Goal: Task Accomplishment & Management: Manage account settings

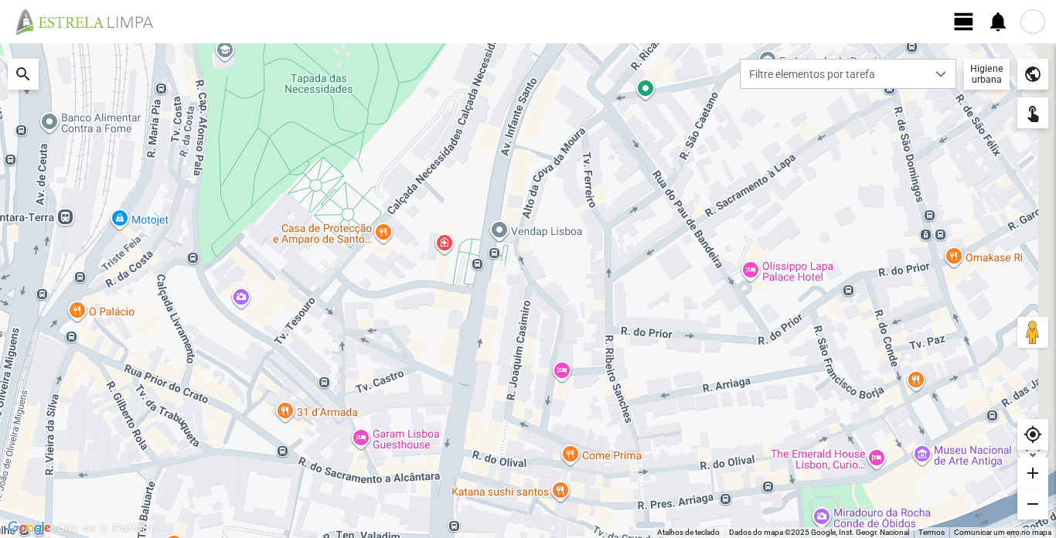
drag, startPoint x: 428, startPoint y: 360, endPoint x: 385, endPoint y: 295, distance: 77.4
click at [385, 295] on div at bounding box center [528, 290] width 1056 height 495
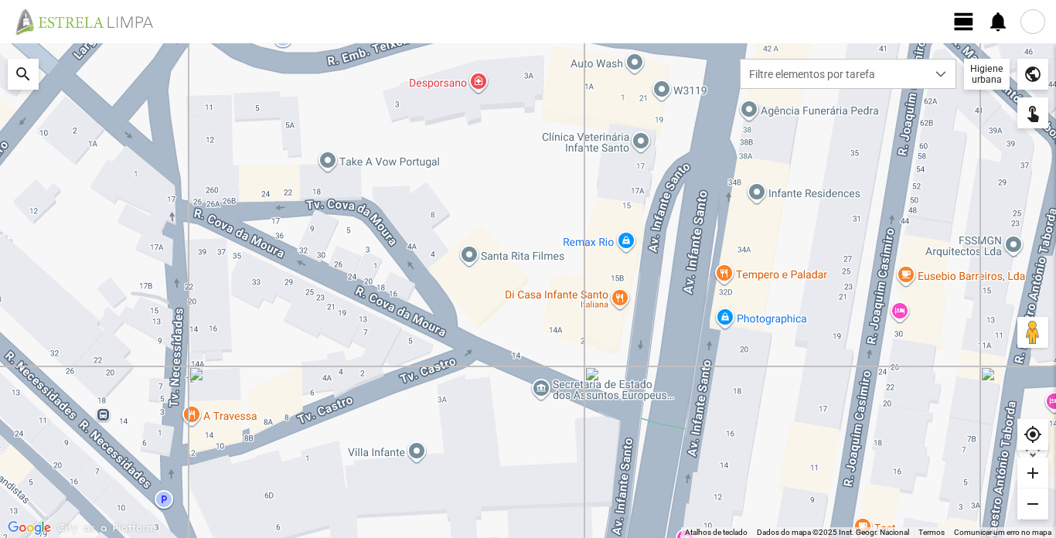
drag, startPoint x: 274, startPoint y: 257, endPoint x: 259, endPoint y: 165, distance: 92.4
click at [259, 165] on div at bounding box center [528, 290] width 1056 height 495
click at [969, 26] on span "view_day" at bounding box center [964, 21] width 23 height 23
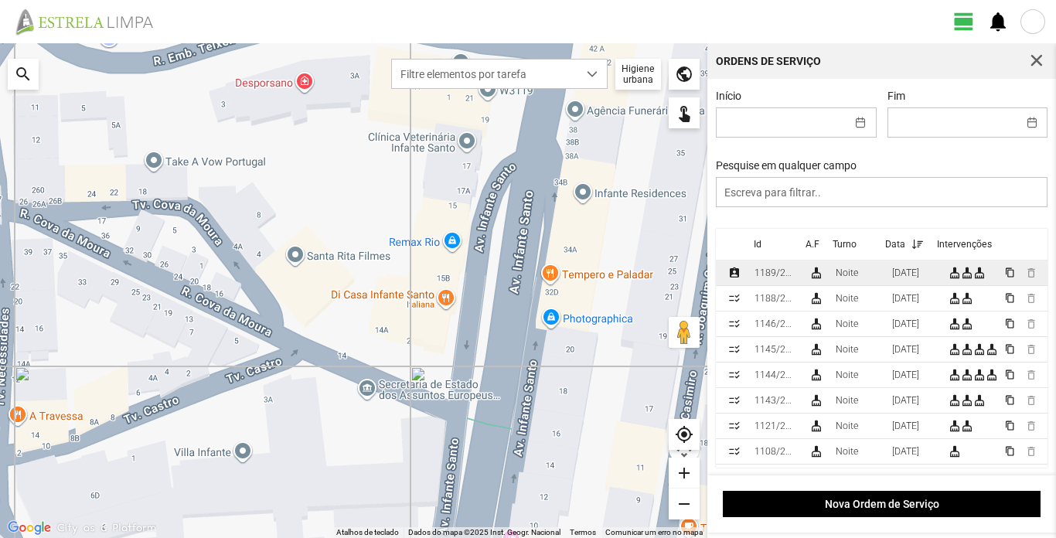
click at [849, 278] on div "Noite" at bounding box center [847, 273] width 22 height 11
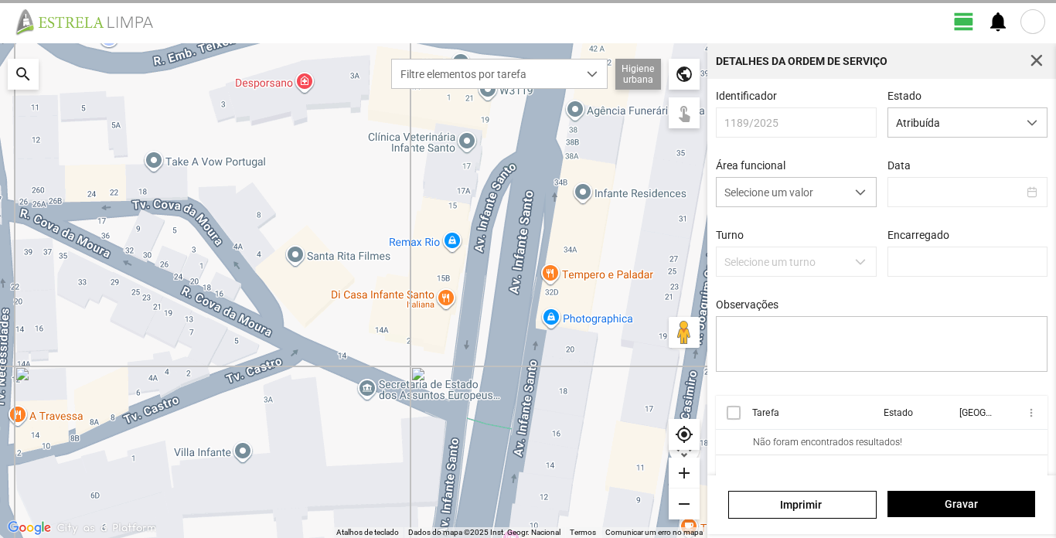
type input "[DATE]"
type input "[PERSON_NAME]"
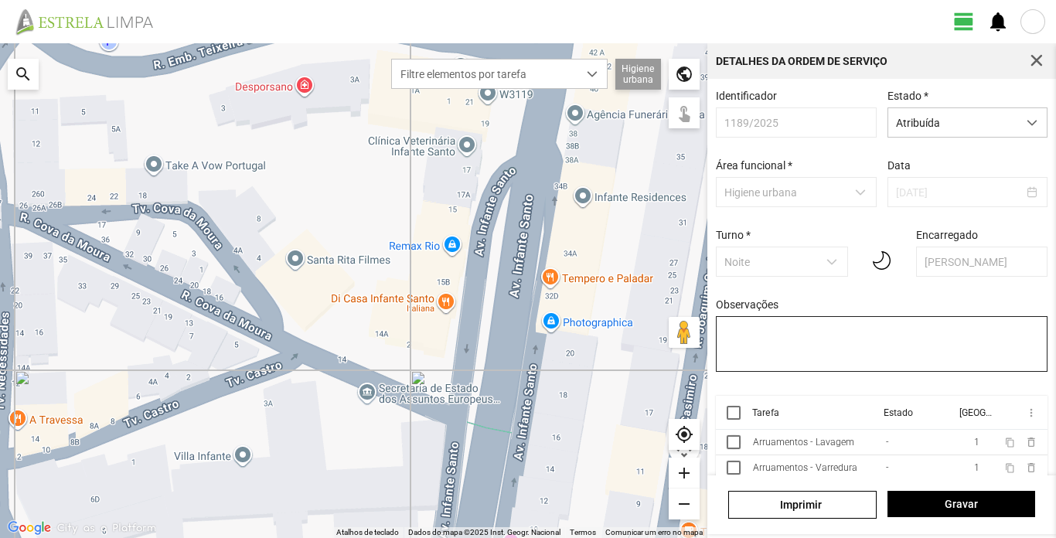
scroll to position [35, 0]
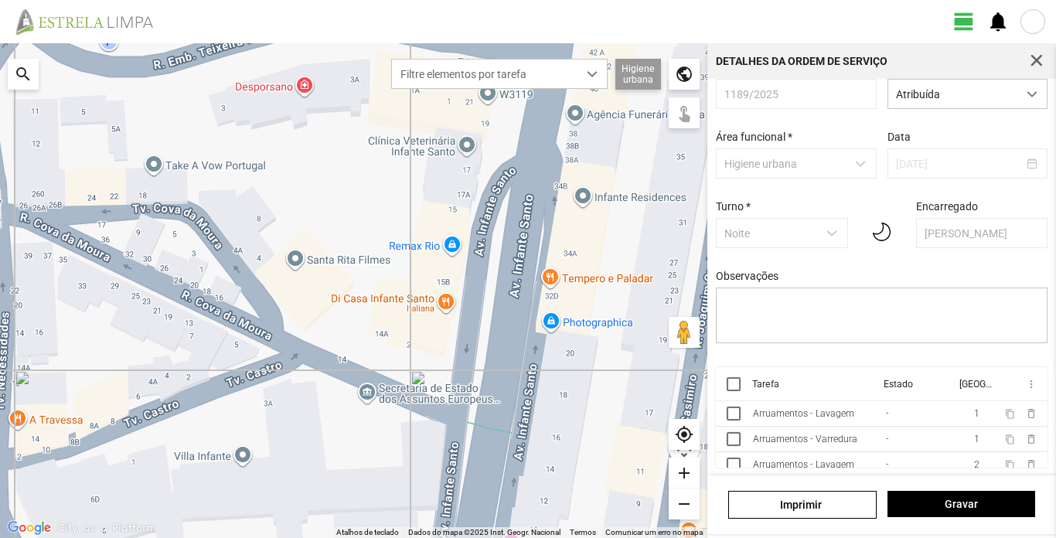
click at [801, 408] on div "Arruamentos - Lavagem" at bounding box center [803, 413] width 101 height 11
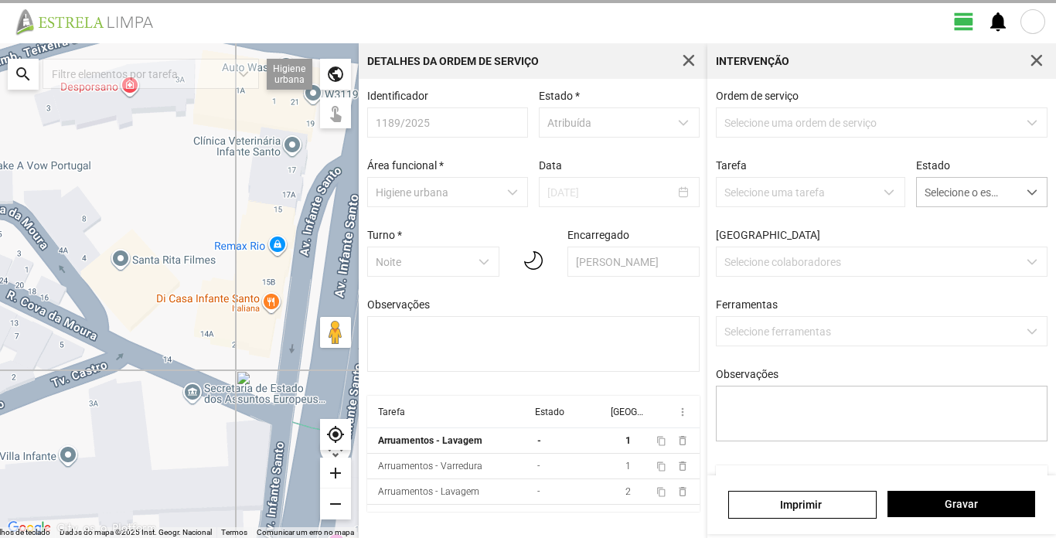
type textarea "Sisé"
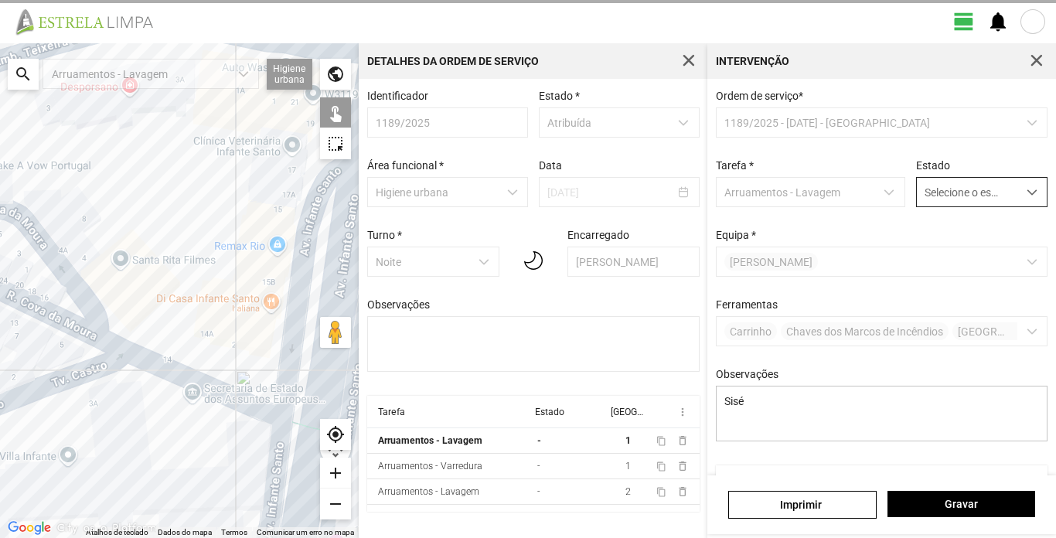
click at [1027, 191] on span "dropdown trigger" at bounding box center [1032, 192] width 11 height 11
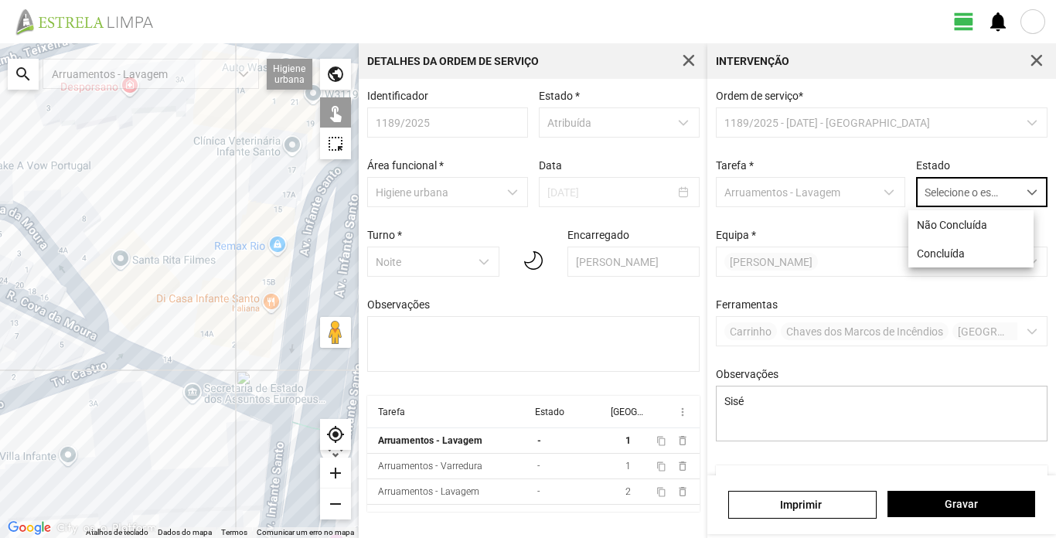
scroll to position [9, 69]
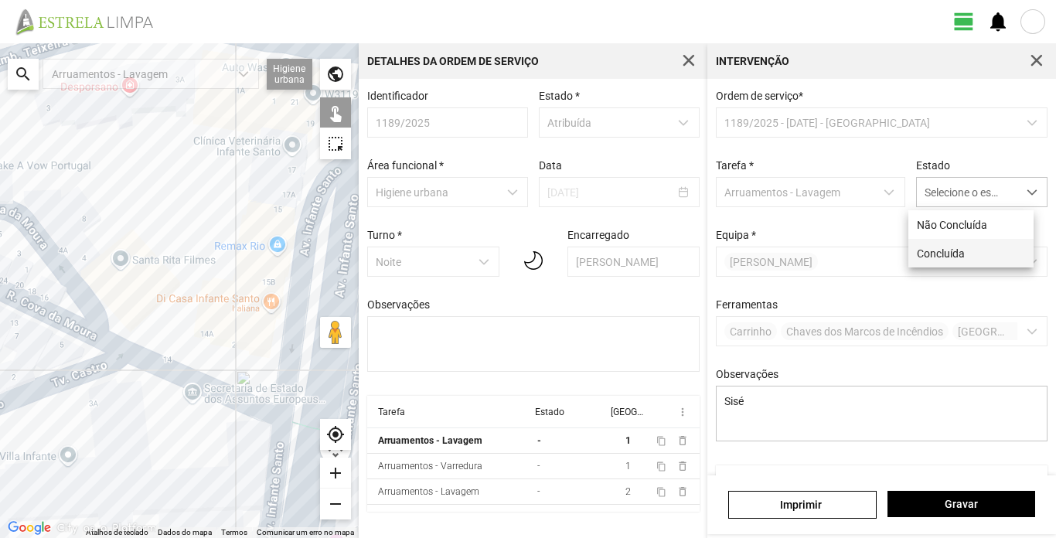
click at [959, 256] on li "Concluída" at bounding box center [971, 253] width 125 height 29
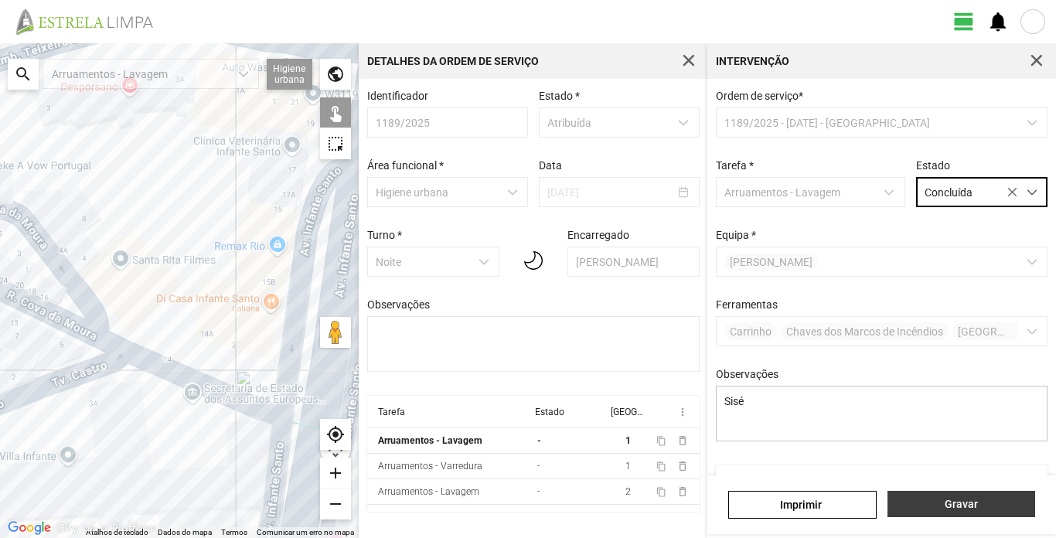
click at [988, 504] on span "Gravar" at bounding box center [961, 504] width 131 height 12
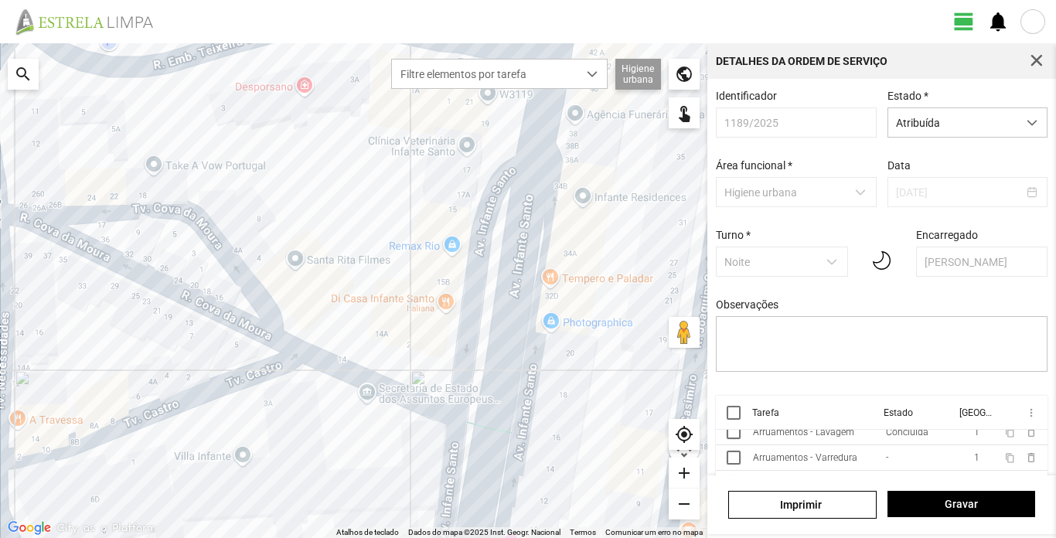
scroll to position [35, 0]
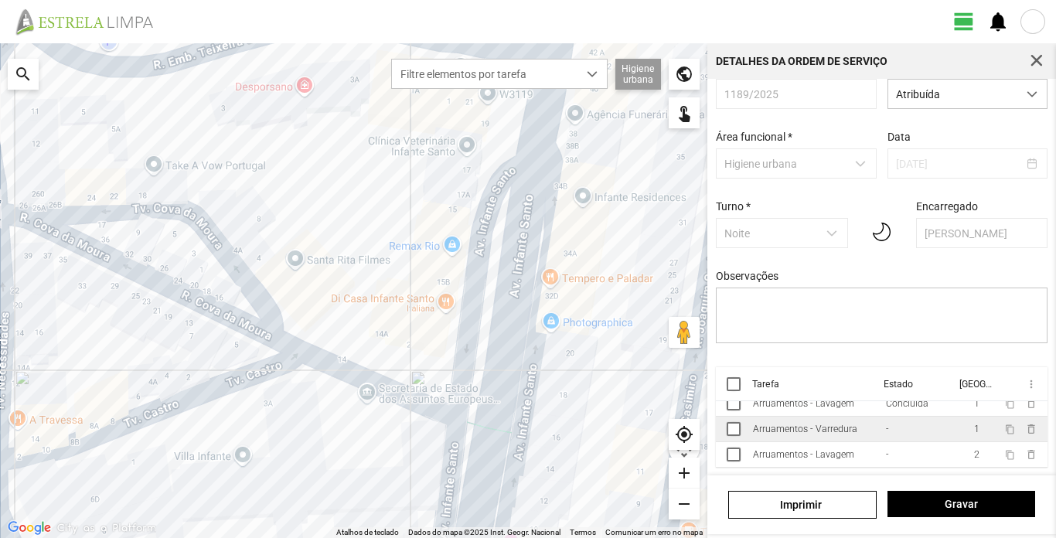
click at [826, 433] on div "Arruamentos - Varredura" at bounding box center [805, 429] width 104 height 11
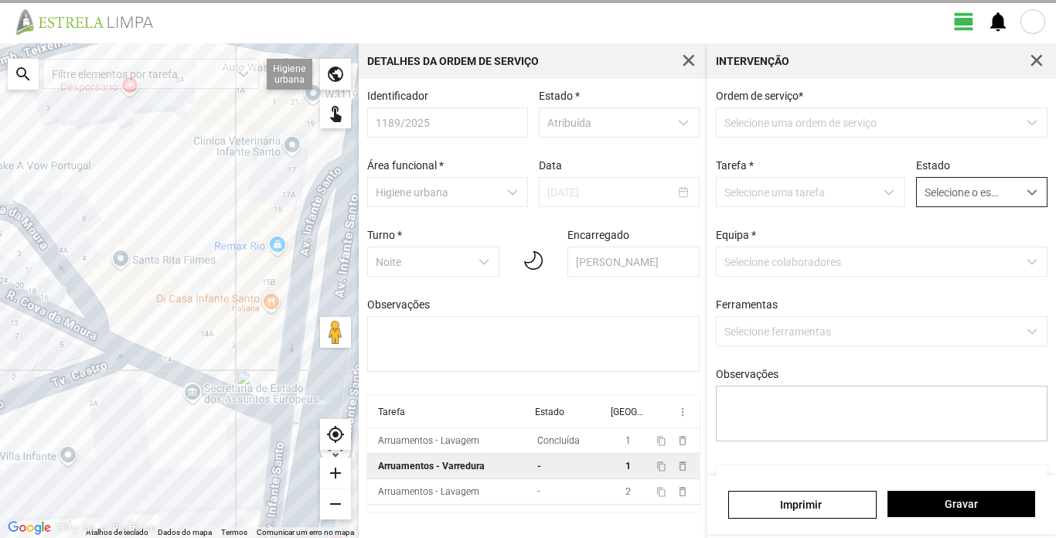
click at [1022, 188] on div "dropdown trigger" at bounding box center [1033, 192] width 30 height 29
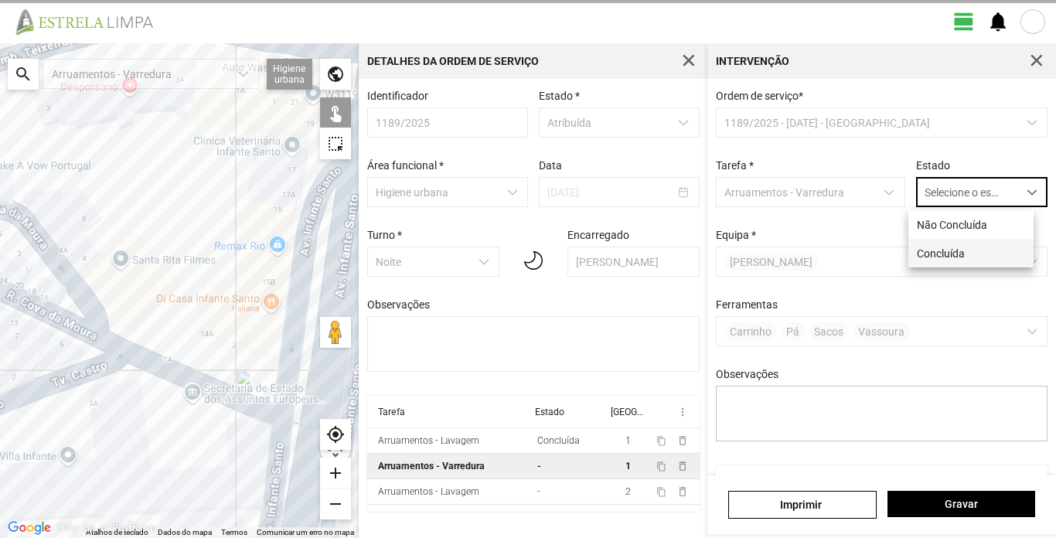
click at [977, 256] on li "Concluída" at bounding box center [971, 253] width 125 height 29
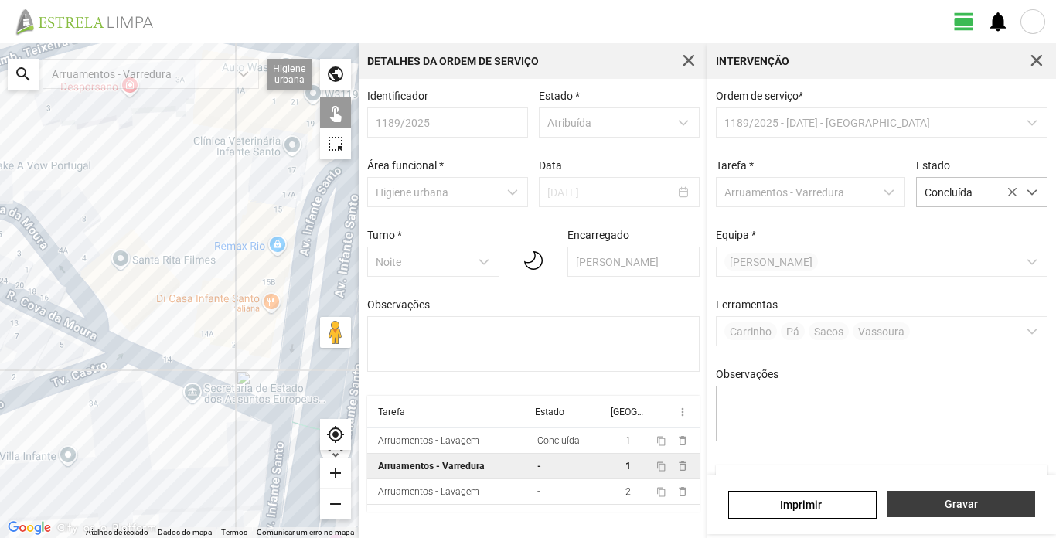
click at [985, 502] on span "Gravar" at bounding box center [961, 504] width 131 height 12
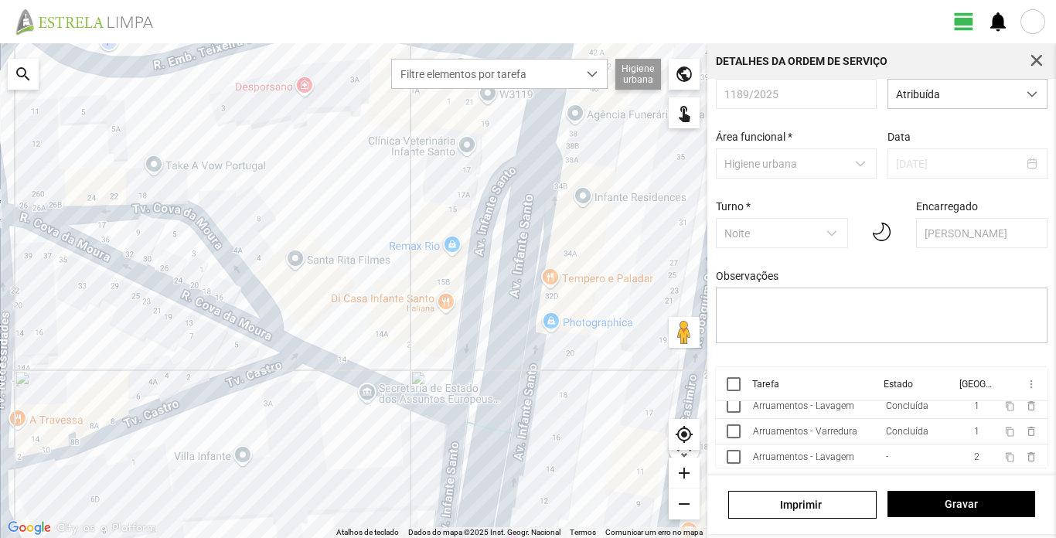
scroll to position [10, 0]
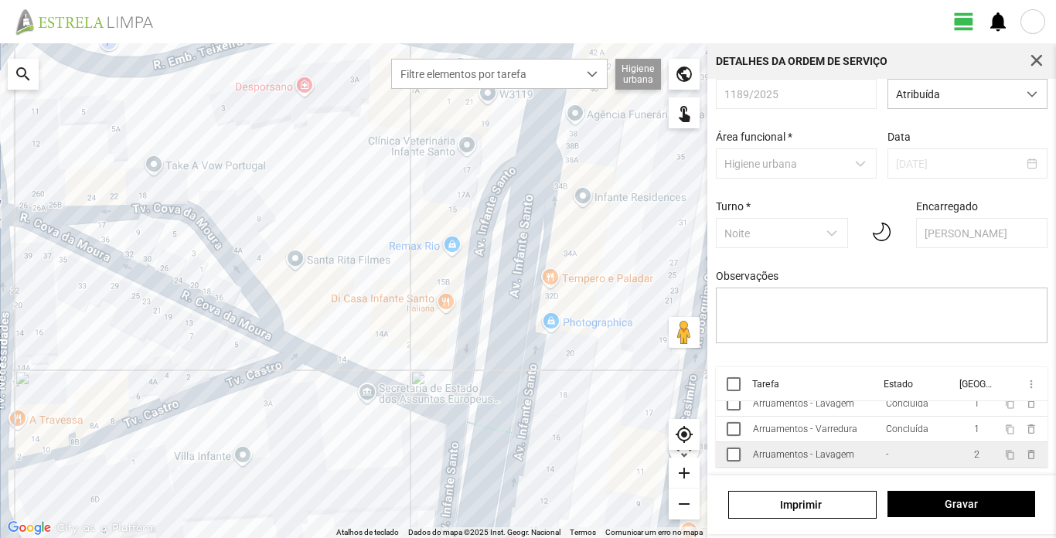
click at [837, 455] on div "Arruamentos - Lavagem" at bounding box center [803, 454] width 101 height 11
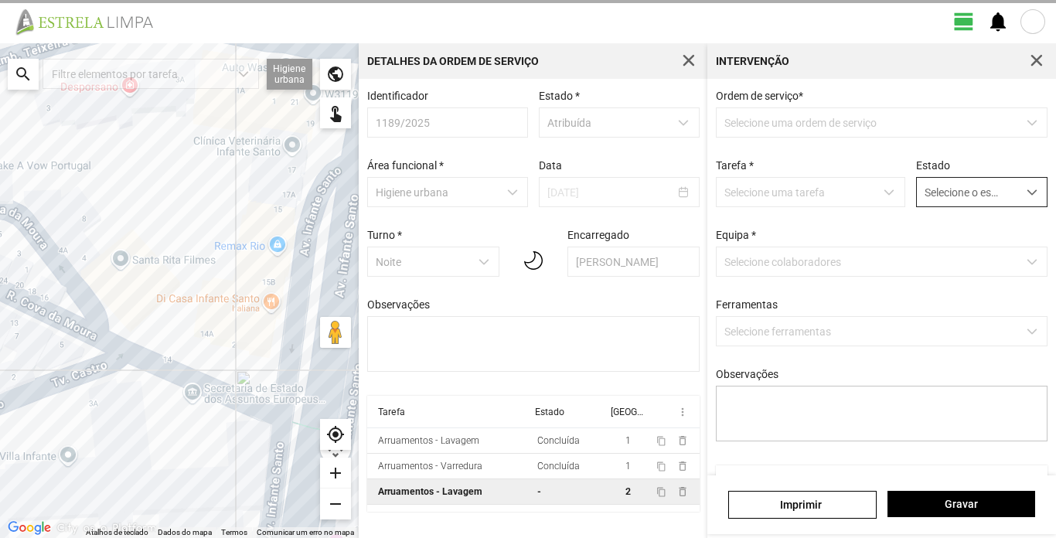
click at [1018, 189] on div "dropdown trigger" at bounding box center [1033, 192] width 30 height 29
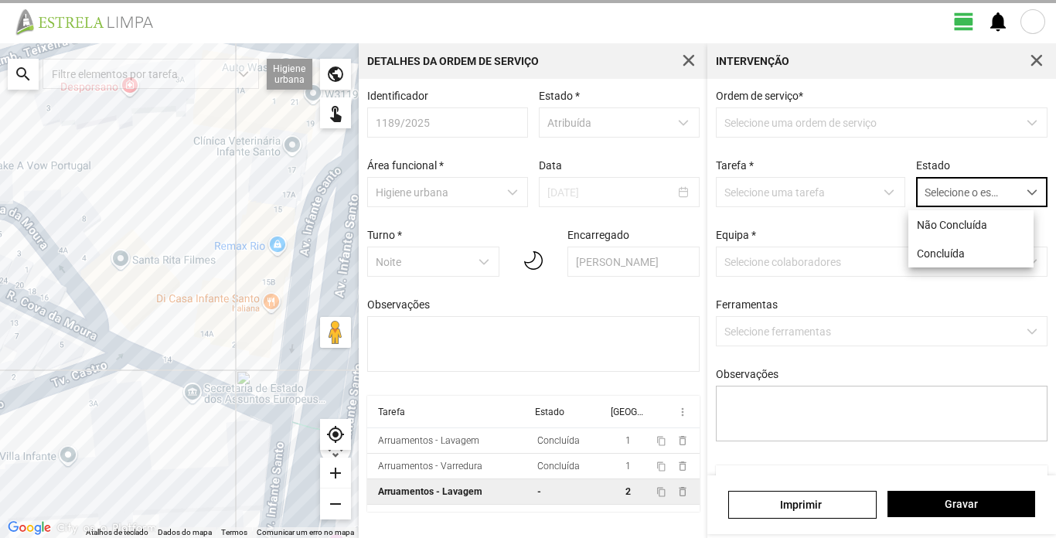
scroll to position [9, 69]
click at [961, 254] on li "Concluída" at bounding box center [971, 253] width 125 height 29
type textarea "Turé Hugo"
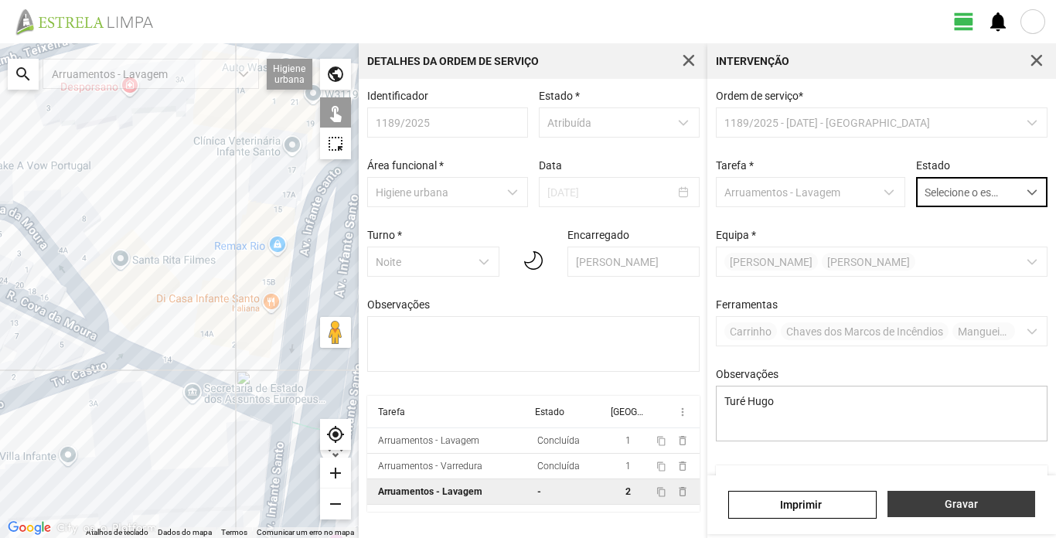
click at [948, 496] on button "Gravar" at bounding box center [962, 504] width 148 height 26
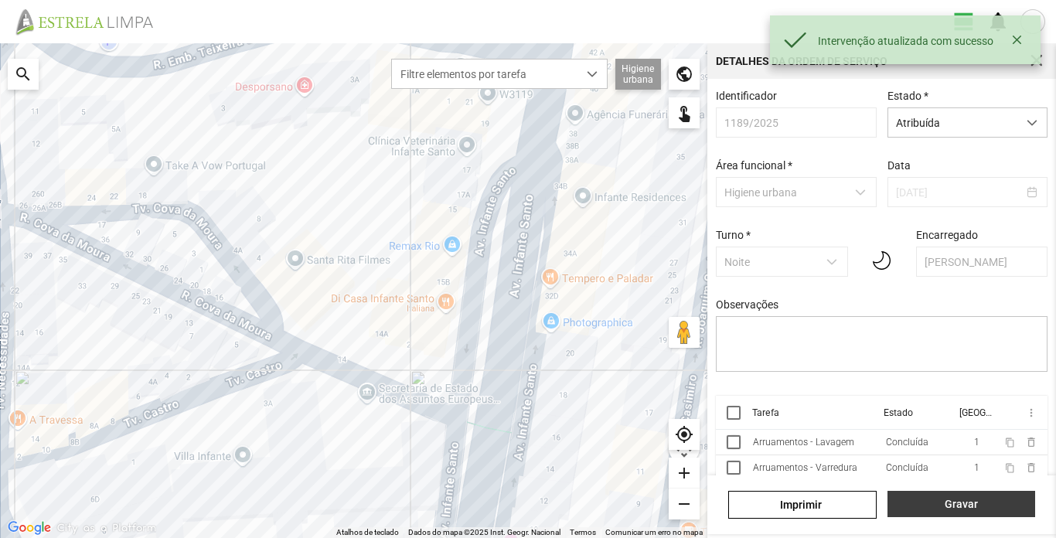
click at [979, 501] on span "Gravar" at bounding box center [961, 504] width 131 height 12
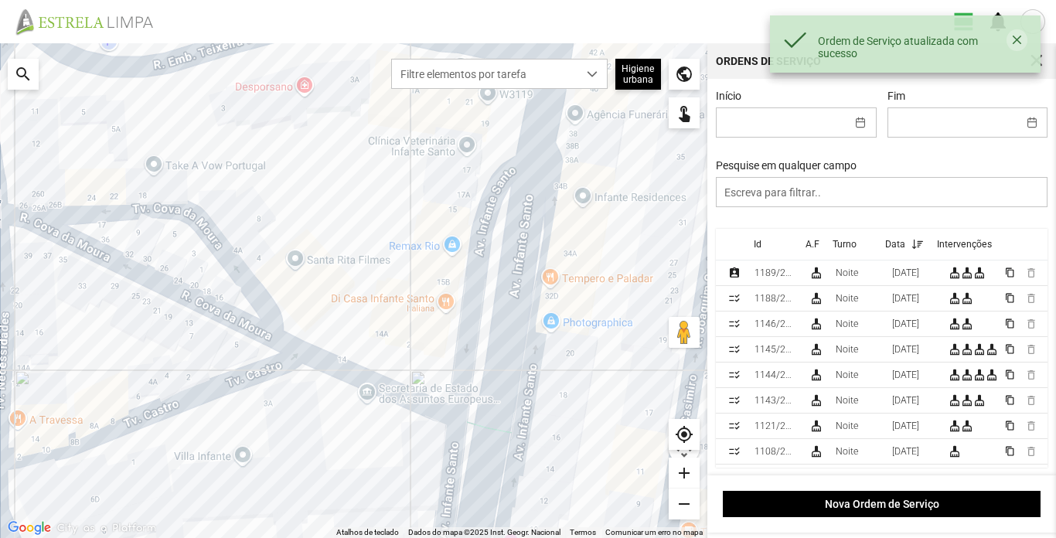
click at [1018, 39] on button "button" at bounding box center [1017, 40] width 20 height 22
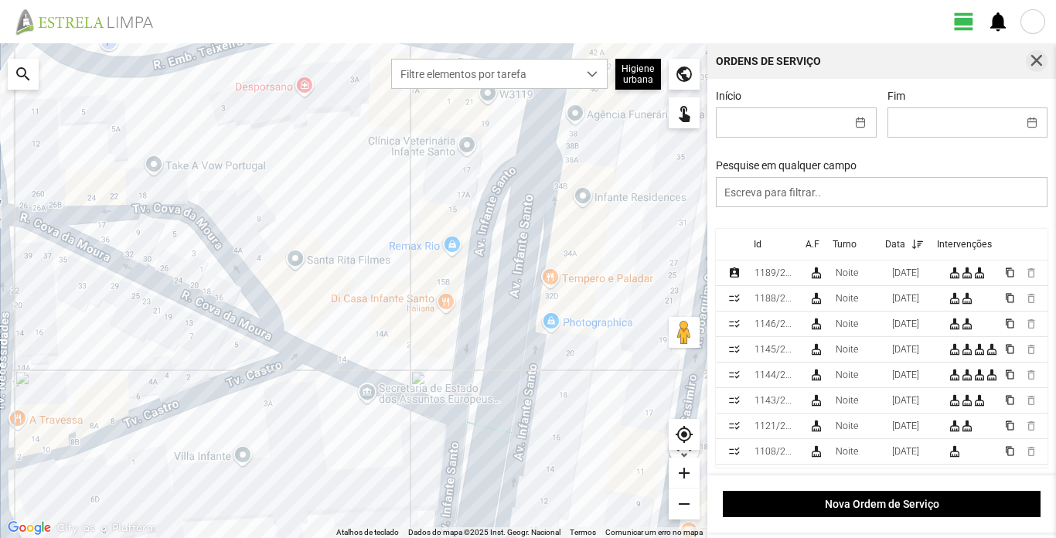
click at [1039, 61] on span "button" at bounding box center [1037, 61] width 14 height 14
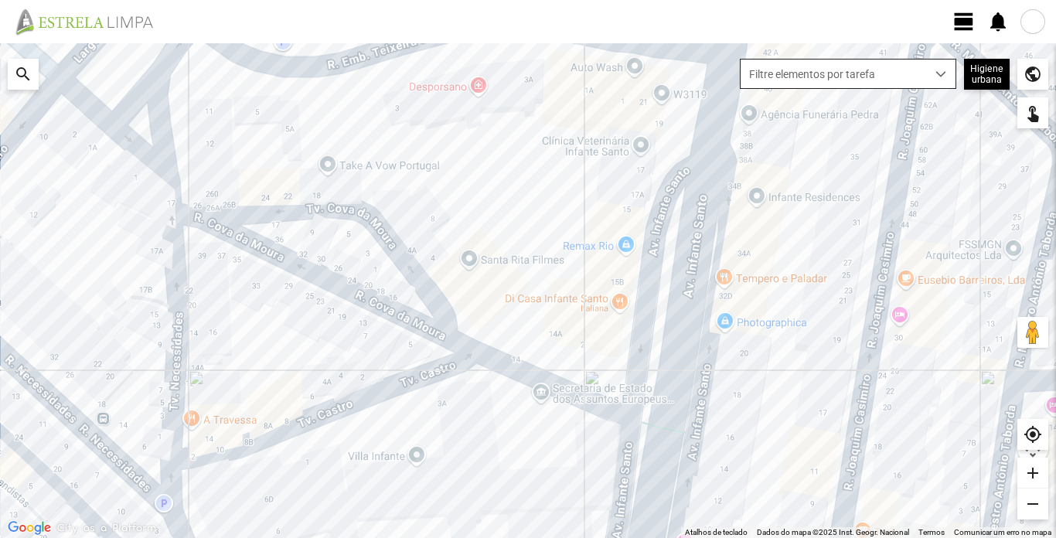
click at [943, 76] on span "dropdown trigger" at bounding box center [941, 74] width 11 height 11
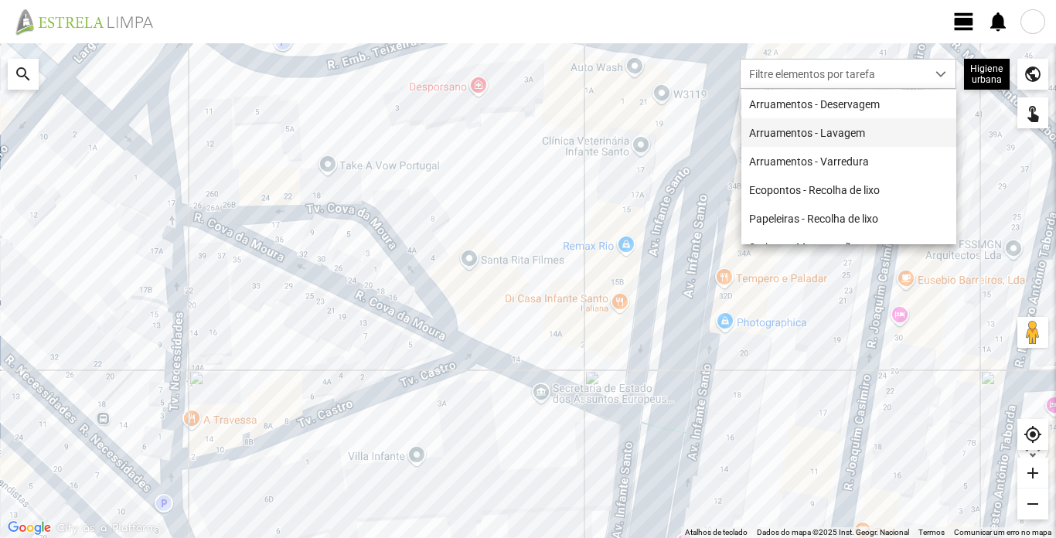
click at [843, 134] on li "Arruamentos - Lavagem" at bounding box center [849, 132] width 215 height 29
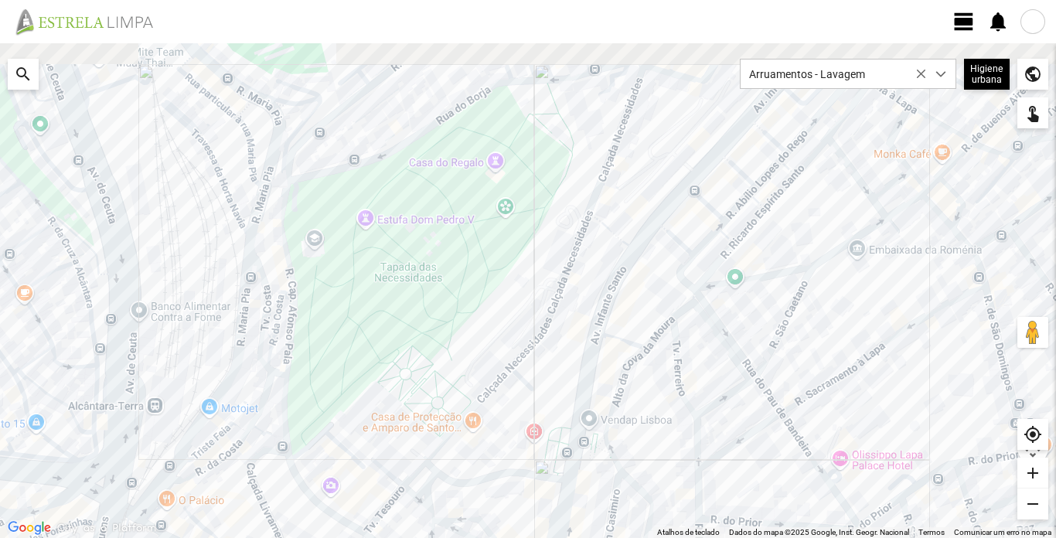
drag, startPoint x: 575, startPoint y: 261, endPoint x: 523, endPoint y: 465, distance: 210.6
click at [523, 465] on div at bounding box center [528, 290] width 1056 height 495
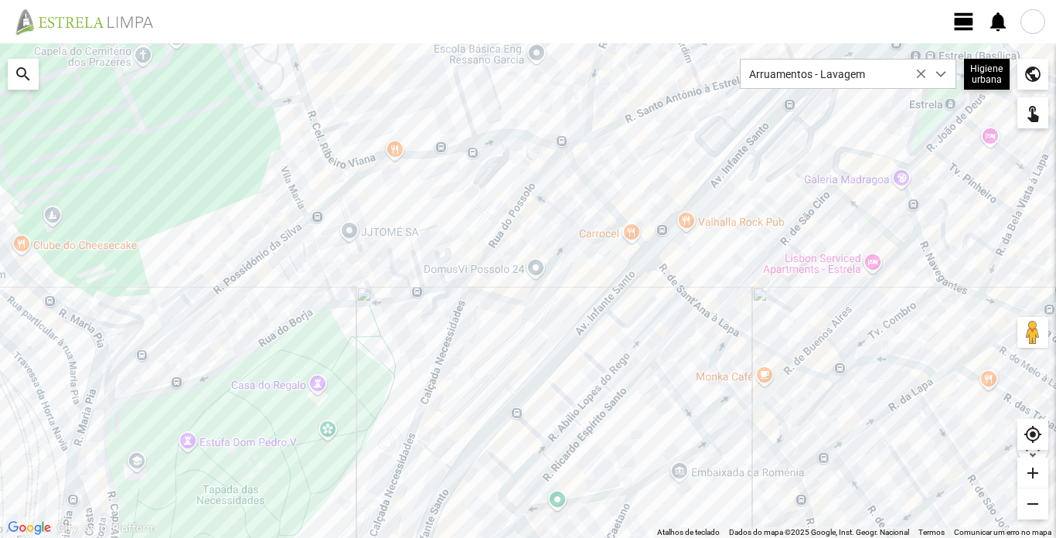
drag, startPoint x: 646, startPoint y: 242, endPoint x: 466, endPoint y: 458, distance: 281.1
click at [466, 466] on div at bounding box center [528, 290] width 1056 height 495
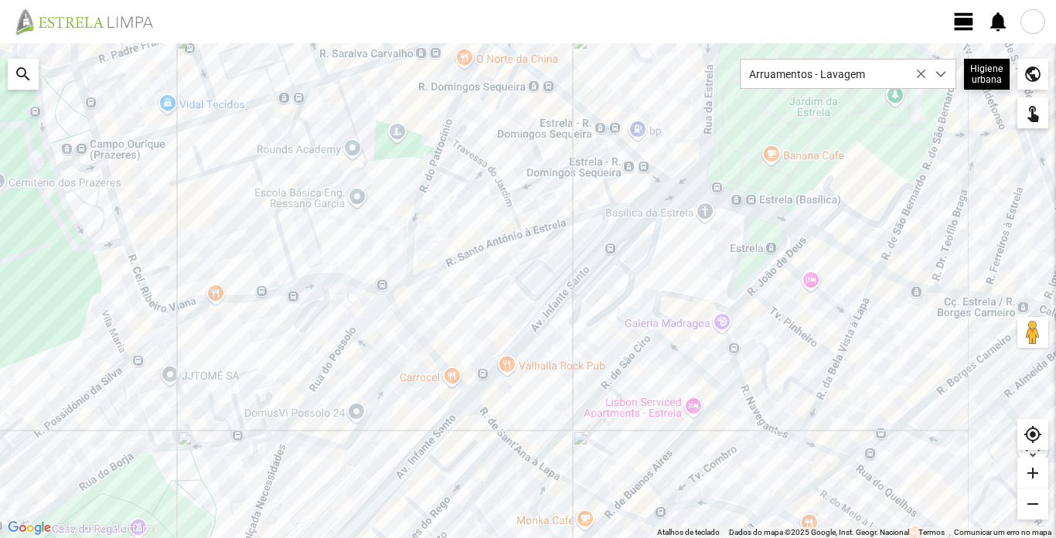
drag, startPoint x: 591, startPoint y: 304, endPoint x: 410, endPoint y: 455, distance: 236.0
click at [410, 455] on div at bounding box center [528, 290] width 1056 height 495
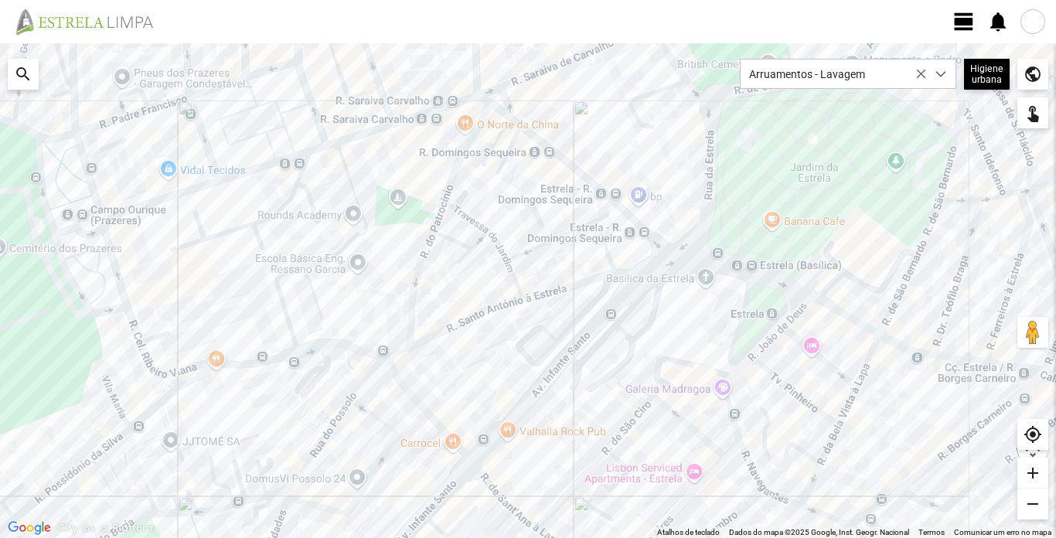
drag, startPoint x: 588, startPoint y: 326, endPoint x: 589, endPoint y: 394, distance: 68.1
click at [589, 394] on div at bounding box center [528, 290] width 1056 height 495
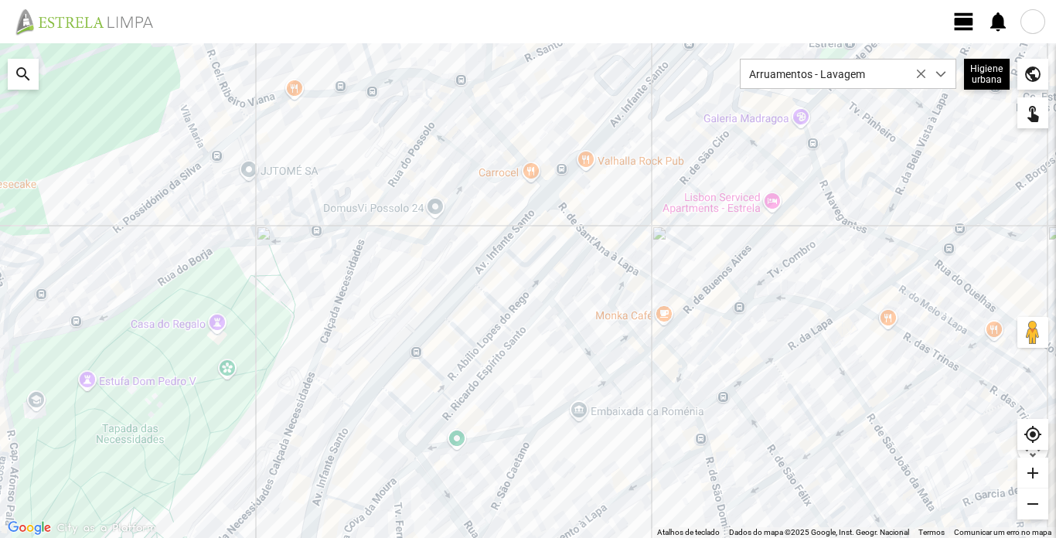
drag, startPoint x: 459, startPoint y: 361, endPoint x: 582, endPoint y: 0, distance: 381.5
click at [580, 2] on div "view_day notifications ← Mover para a esquerda → Mover para a direita ↑ Mover p…" at bounding box center [528, 269] width 1056 height 538
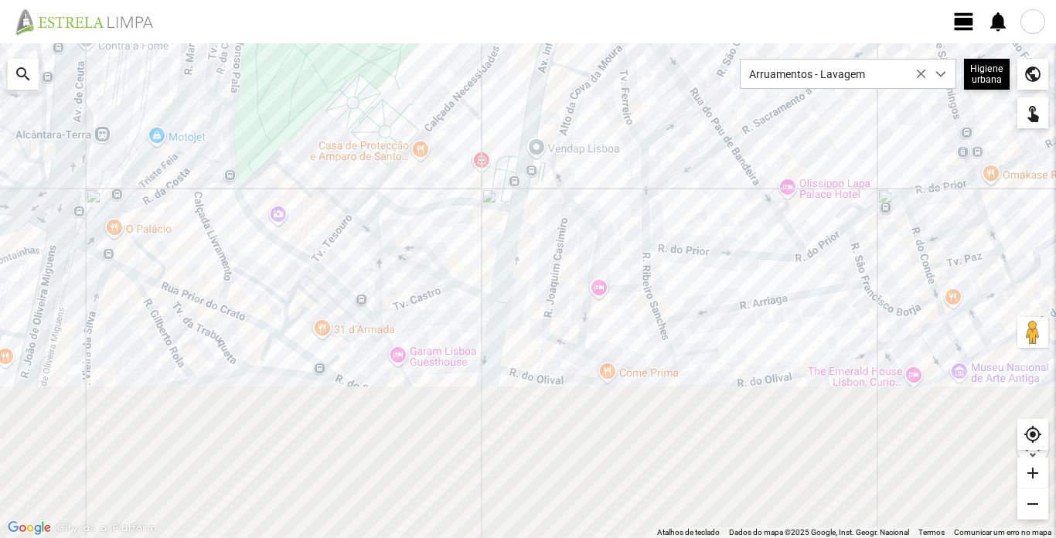
drag, startPoint x: 322, startPoint y: 439, endPoint x: 517, endPoint y: 86, distance: 403.2
click at [517, 86] on div at bounding box center [528, 290] width 1056 height 495
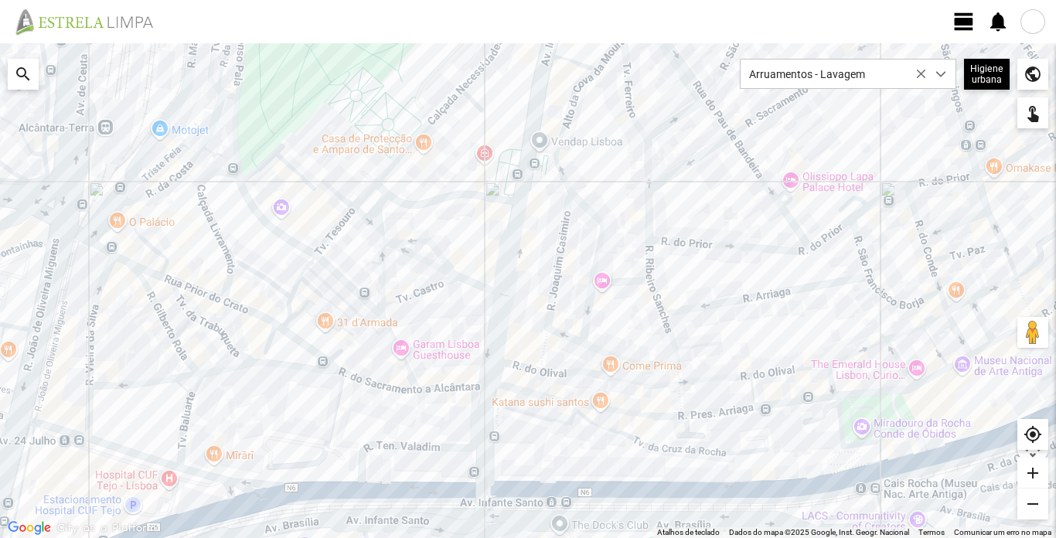
click at [1031, 19] on div at bounding box center [1033, 21] width 25 height 25
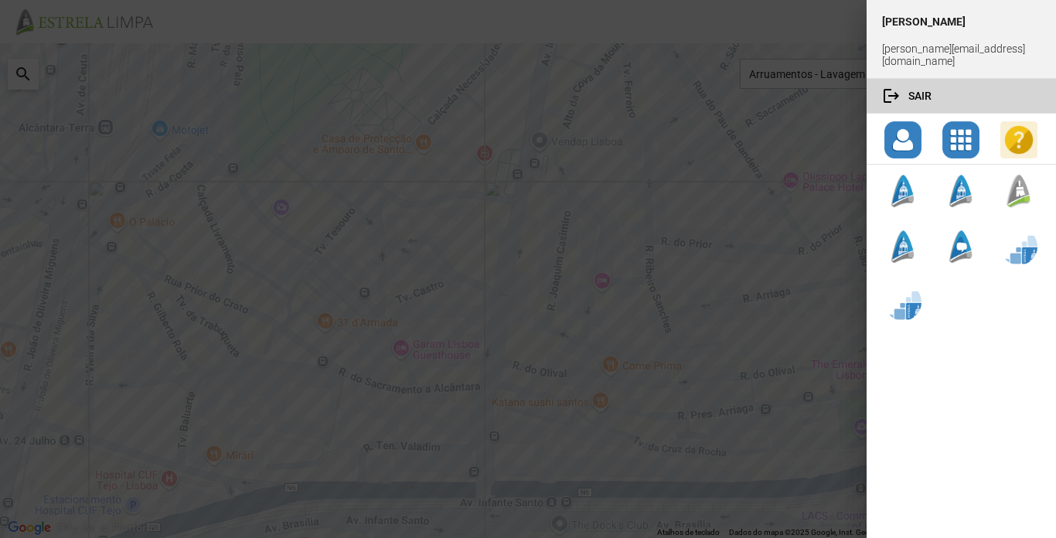
click at [922, 85] on button "logout Sair" at bounding box center [961, 96] width 189 height 34
